Goal: Task Accomplishment & Management: Manage account settings

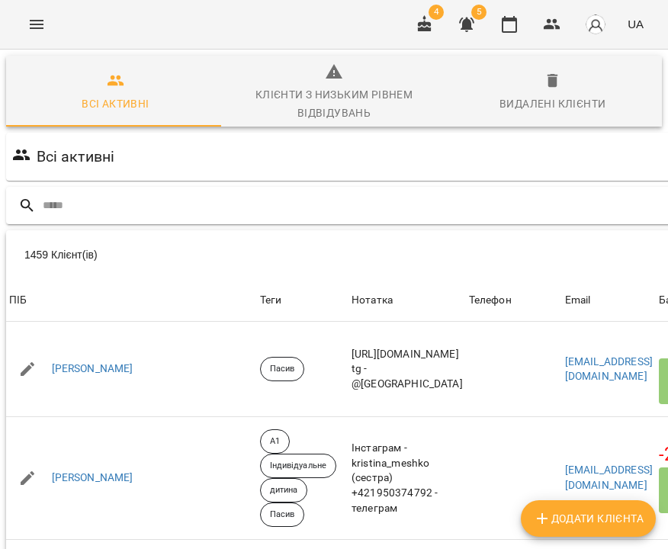
scroll to position [2, 0]
click at [208, 215] on input "text" at bounding box center [391, 205] width 697 height 25
type input "*****"
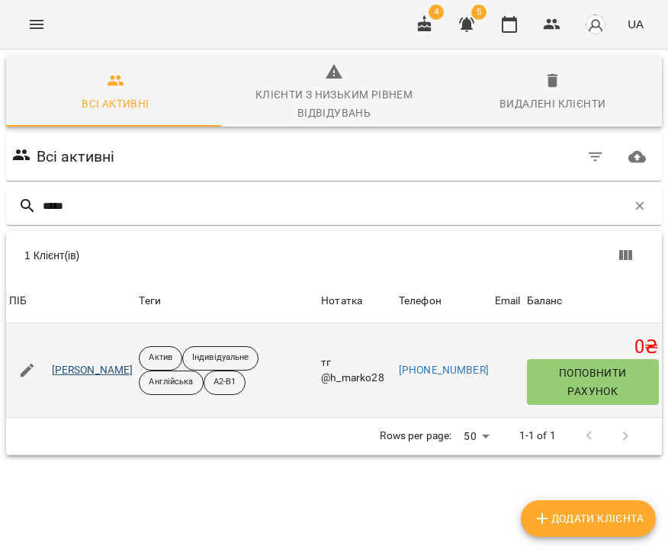
click at [102, 367] on link "[PERSON_NAME]" at bounding box center [93, 370] width 82 height 15
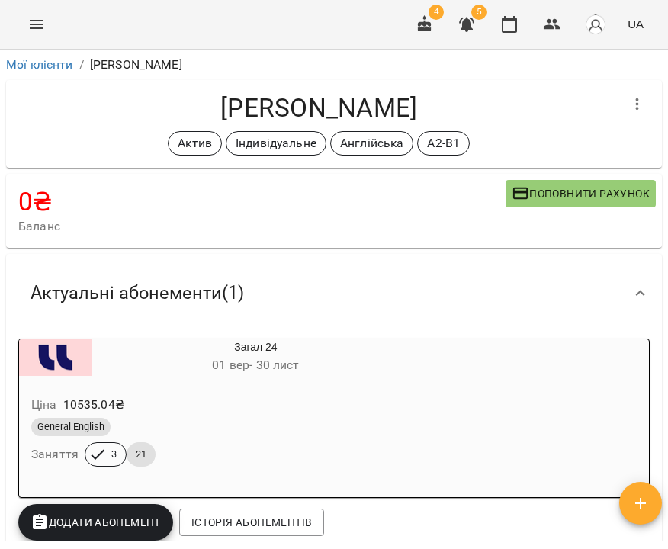
click at [278, 441] on div "General English Заняття 3 21" at bounding box center [219, 442] width 382 height 55
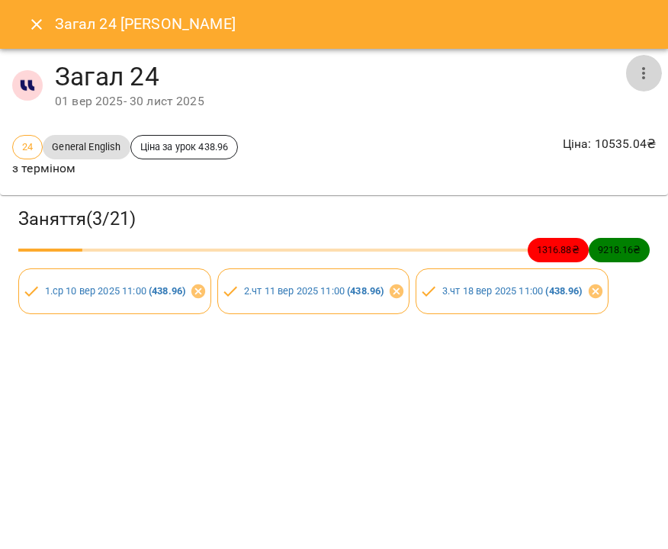
click at [645, 75] on icon "button" at bounding box center [643, 73] width 18 height 18
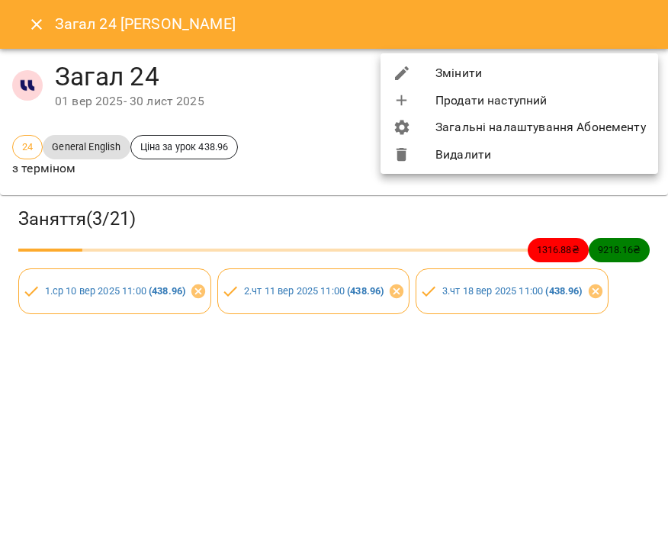
click at [628, 76] on li "Змінити" at bounding box center [519, 72] width 278 height 27
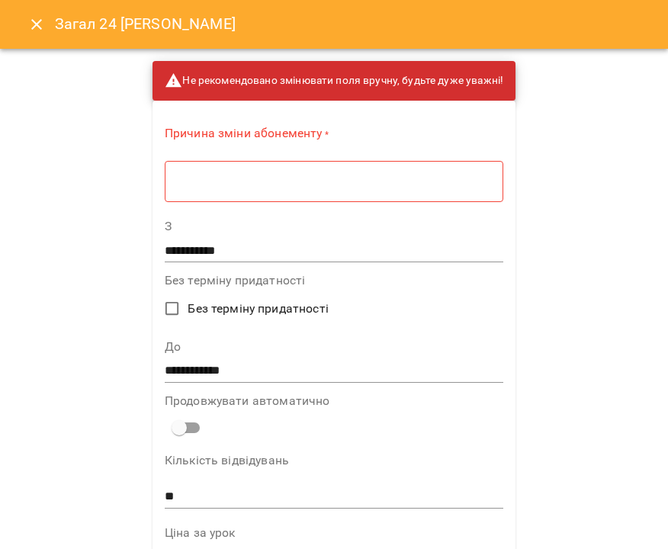
click at [358, 173] on div "* ​" at bounding box center [334, 181] width 338 height 42
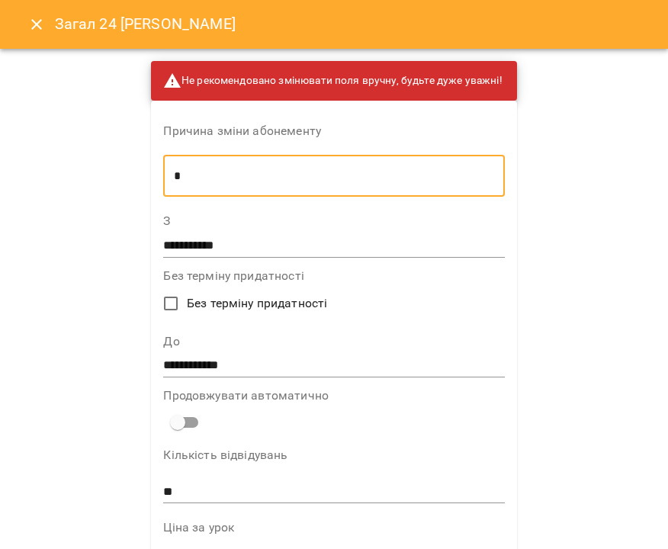
type textarea "*"
click at [273, 361] on input "**********" at bounding box center [333, 366] width 341 height 24
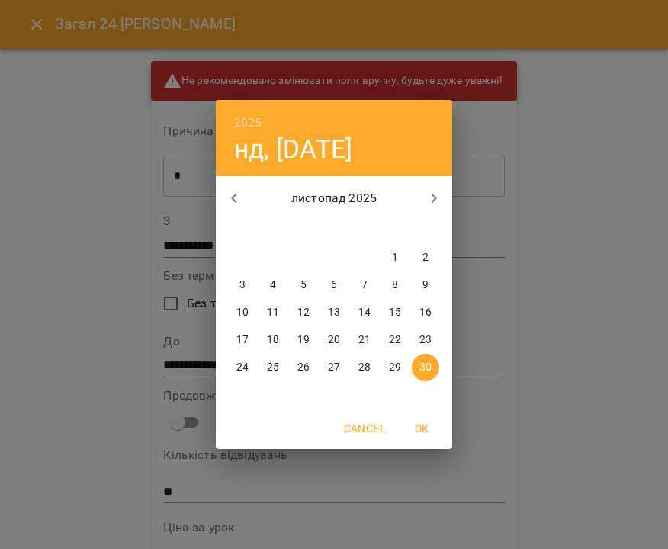
click at [434, 199] on icon "button" at bounding box center [434, 198] width 18 height 18
click at [307, 284] on p "10" at bounding box center [303, 285] width 12 height 15
type input "**********"
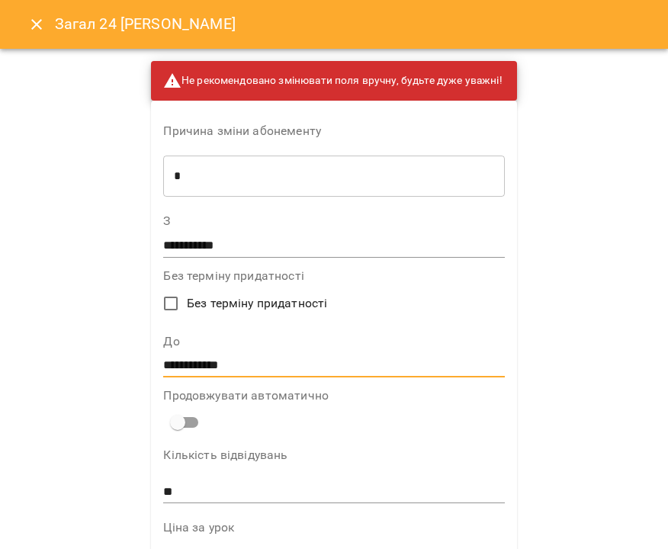
scroll to position [982, 0]
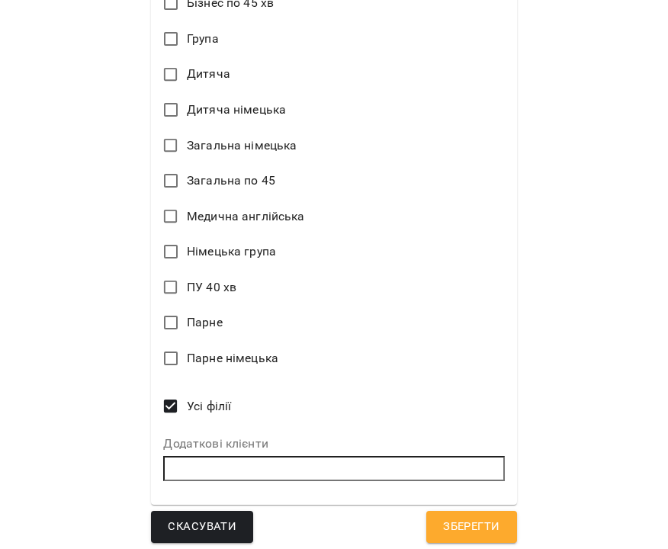
click at [468, 517] on span "Зберегти" at bounding box center [471, 527] width 56 height 20
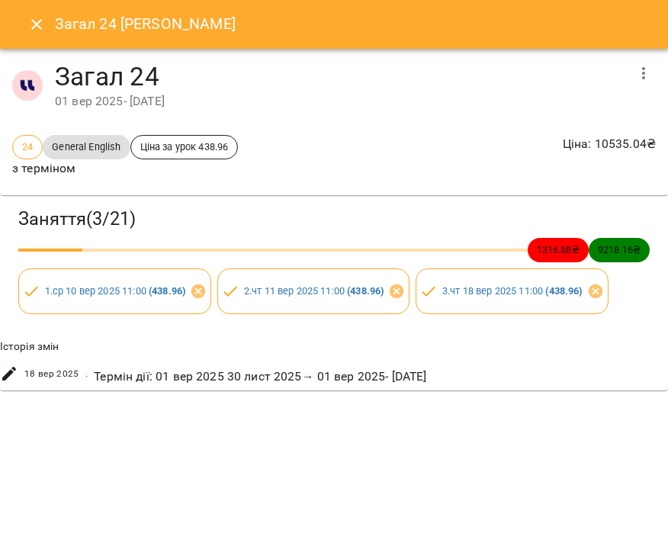
click at [38, 31] on icon "Close" at bounding box center [36, 24] width 18 height 18
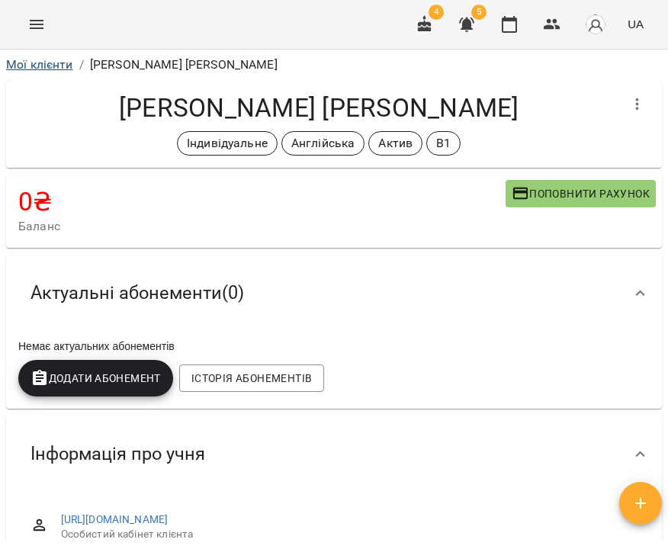
click at [42, 65] on link "Мої клієнти" at bounding box center [39, 64] width 67 height 14
